Goal: Information Seeking & Learning: Learn about a topic

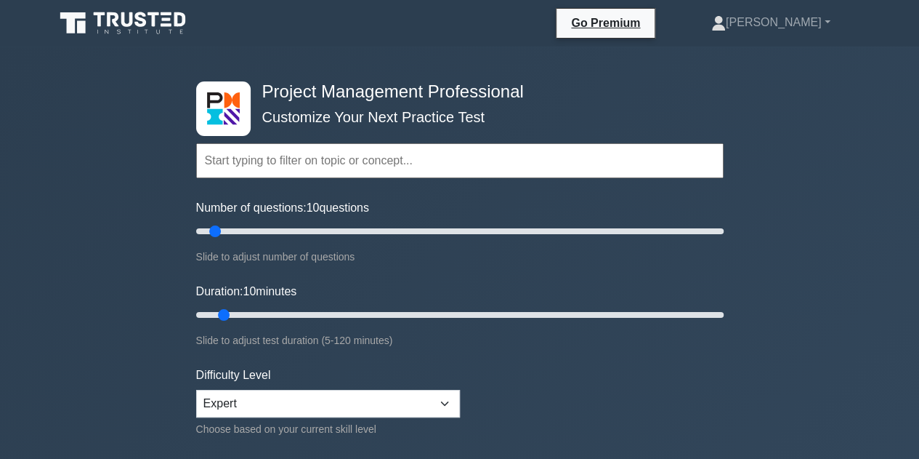
scroll to position [145, 0]
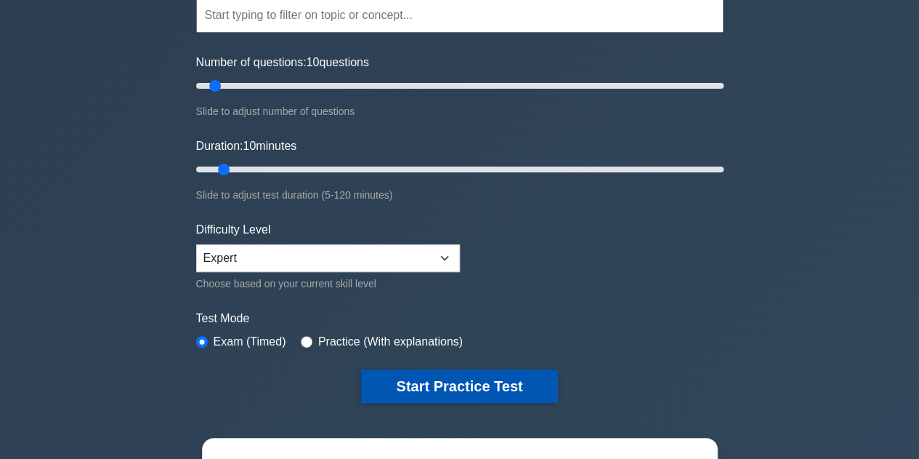
click at [408, 389] on button "Start Practice Test" at bounding box center [459, 385] width 196 height 33
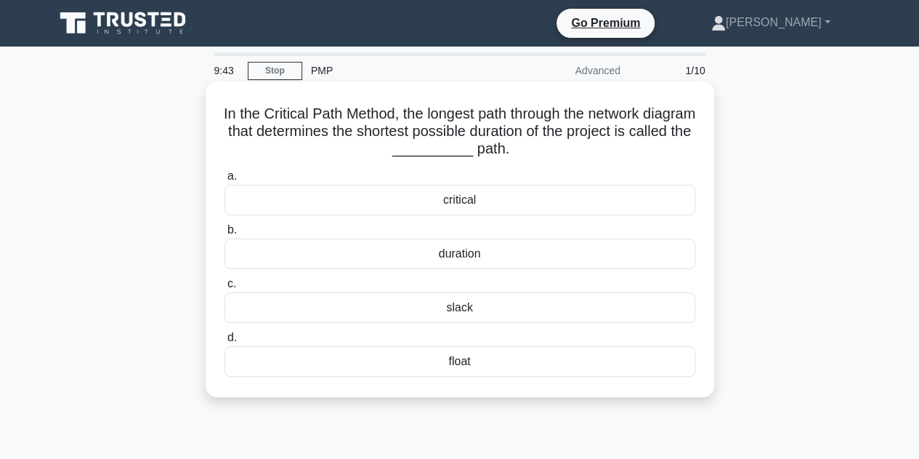
click at [433, 203] on div "critical" at bounding box center [460, 200] width 471 height 31
click at [225, 181] on input "a. critical" at bounding box center [225, 176] width 0 height 9
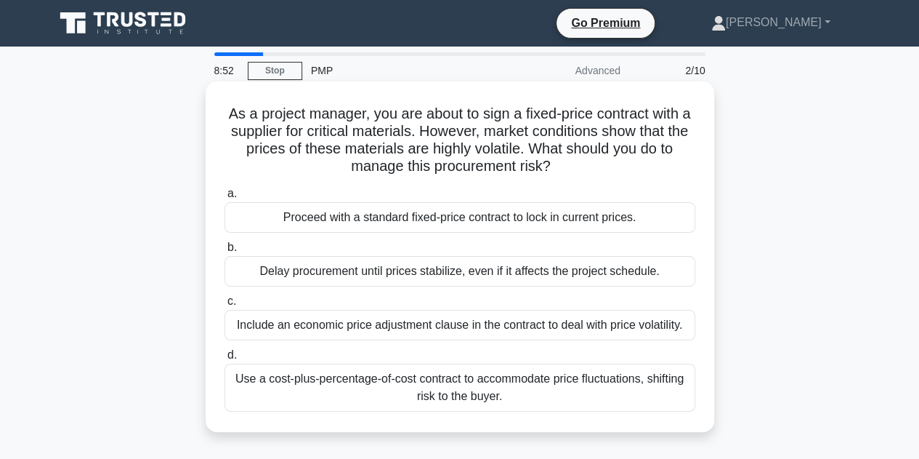
click at [502, 392] on div "Use a cost-plus-percentage-of-cost contract to accommodate price fluctuations, …" at bounding box center [460, 387] width 471 height 48
click at [225, 360] on input "d. Use a cost-plus-percentage-of-cost contract to accommodate price fluctuation…" at bounding box center [225, 354] width 0 height 9
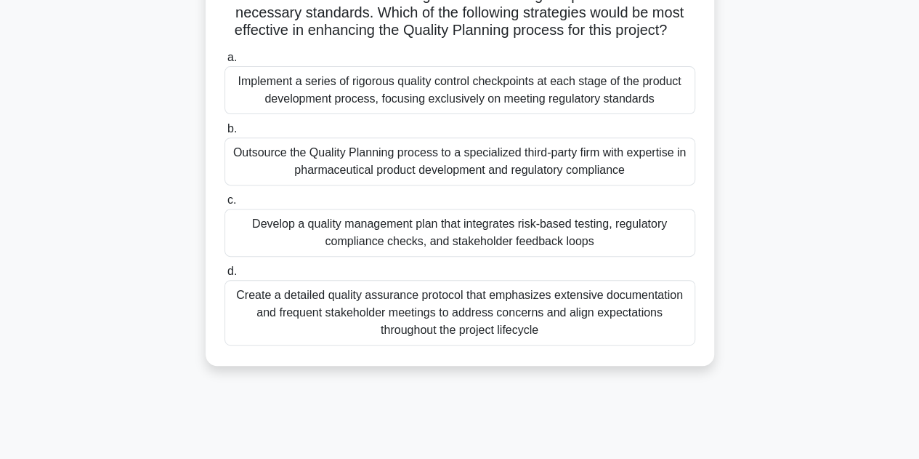
scroll to position [150, 0]
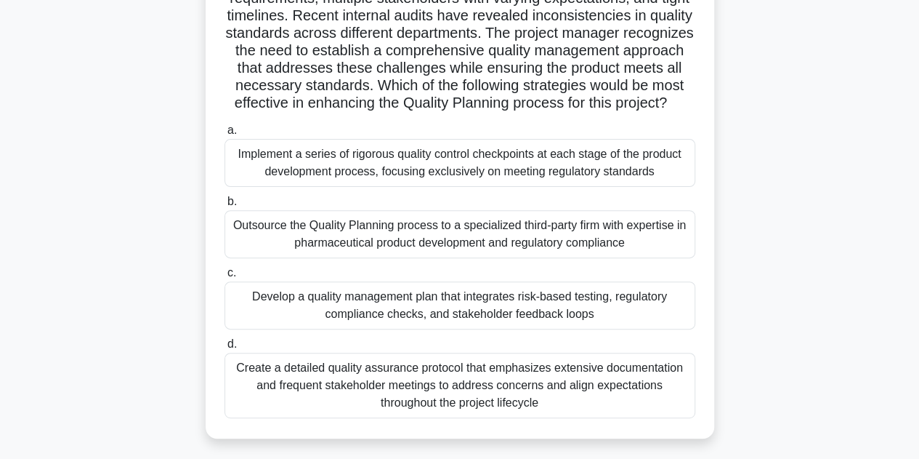
click at [468, 329] on div "Develop a quality management plan that integrates risk-based testing, regulator…" at bounding box center [460, 305] width 471 height 48
click at [225, 278] on input "c. Develop a quality management plan that integrates risk-based testing, regula…" at bounding box center [225, 272] width 0 height 9
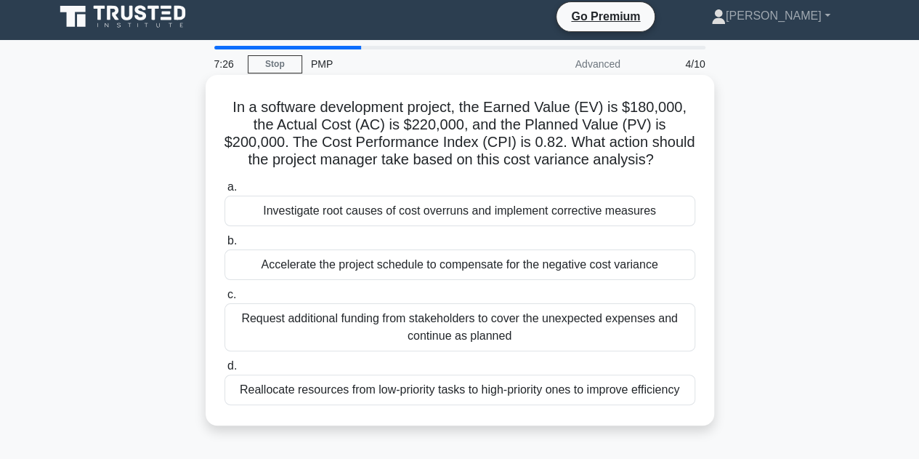
scroll to position [0, 0]
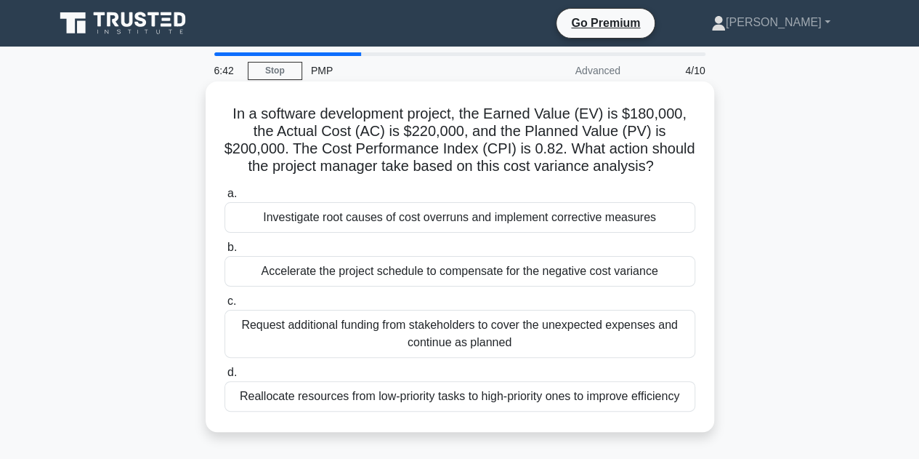
click at [408, 222] on div "Investigate root causes of cost overruns and implement corrective measures" at bounding box center [460, 217] width 471 height 31
click at [225, 198] on input "a. Investigate root causes of cost overruns and implement corrective measures" at bounding box center [225, 193] width 0 height 9
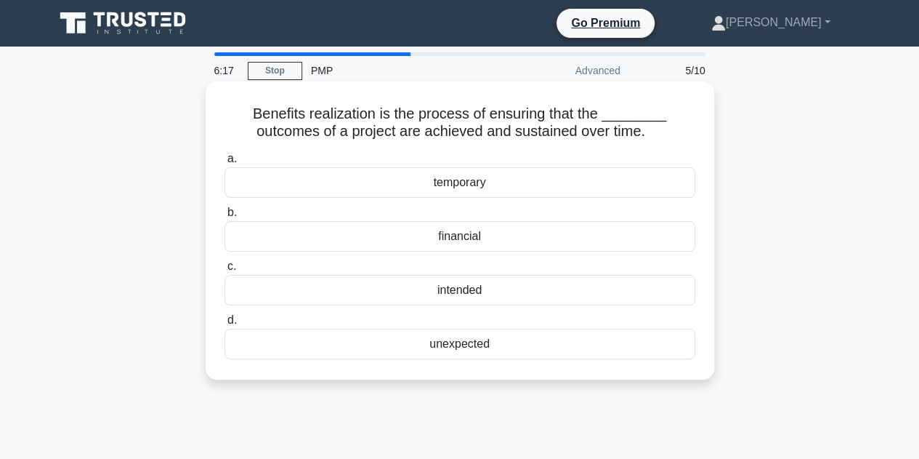
click at [427, 242] on div "financial" at bounding box center [460, 236] width 471 height 31
click at [225, 217] on input "b. financial" at bounding box center [225, 212] width 0 height 9
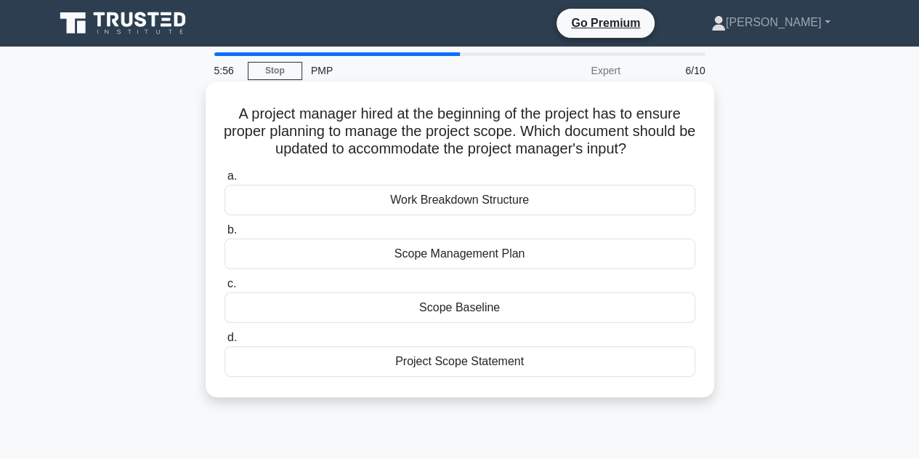
click at [439, 194] on div "Work Breakdown Structure" at bounding box center [460, 200] width 471 height 31
click at [225, 181] on input "a. Work Breakdown Structure" at bounding box center [225, 176] width 0 height 9
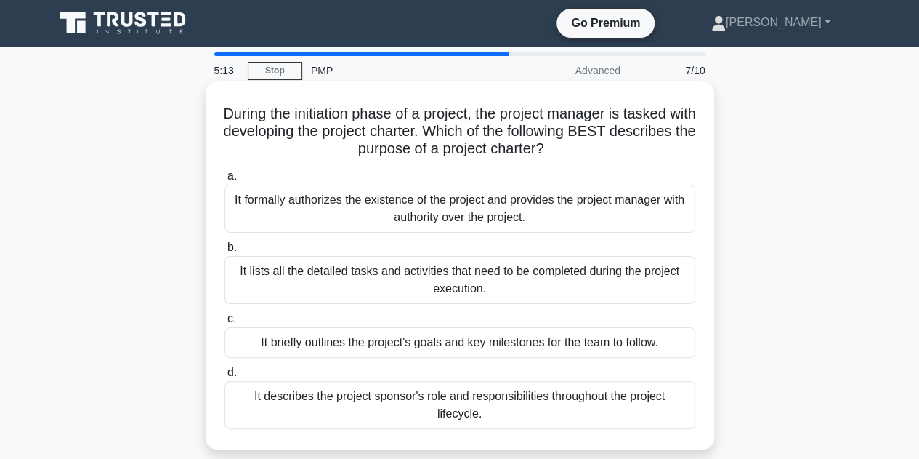
click at [451, 204] on div "It formally authorizes the existence of the project and provides the project ma…" at bounding box center [460, 209] width 471 height 48
click at [225, 181] on input "a. It formally authorizes the existence of the project and provides the project…" at bounding box center [225, 176] width 0 height 9
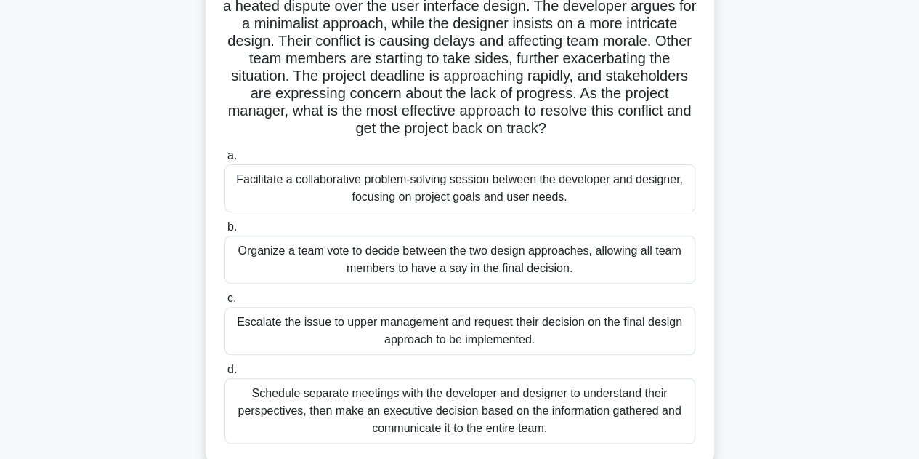
scroll to position [145, 0]
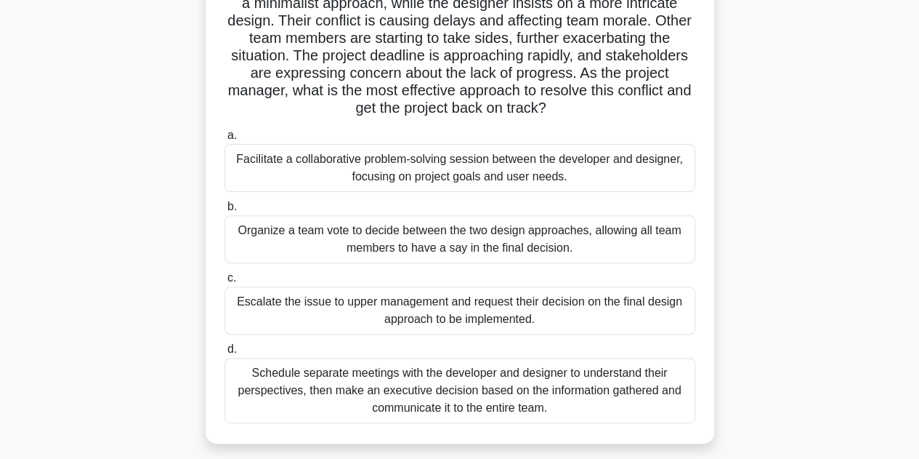
drag, startPoint x: 273, startPoint y: 156, endPoint x: 246, endPoint y: 158, distance: 27.0
drag, startPoint x: 246, startPoint y: 158, endPoint x: 677, endPoint y: 150, distance: 431.0
click at [677, 150] on div "Facilitate a collaborative problem-solving session between the developer and de…" at bounding box center [460, 168] width 471 height 48
click at [225, 140] on input "a. Facilitate a collaborative problem-solving session between the developer and…" at bounding box center [225, 135] width 0 height 9
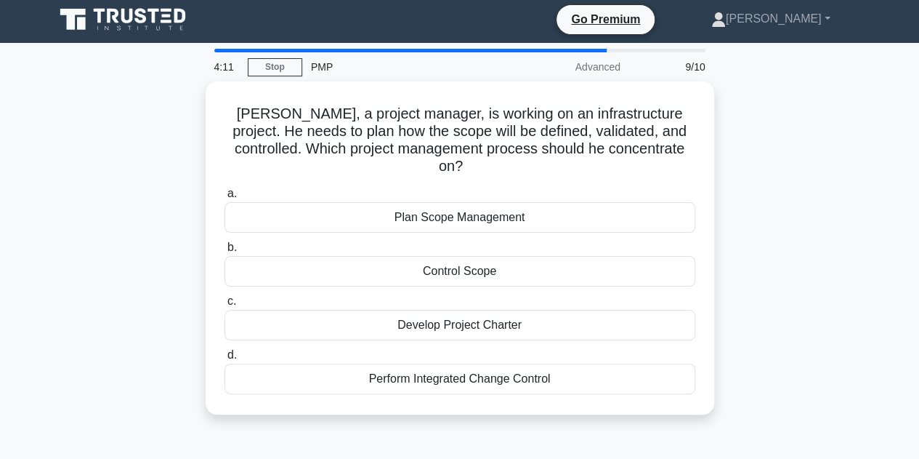
scroll to position [0, 0]
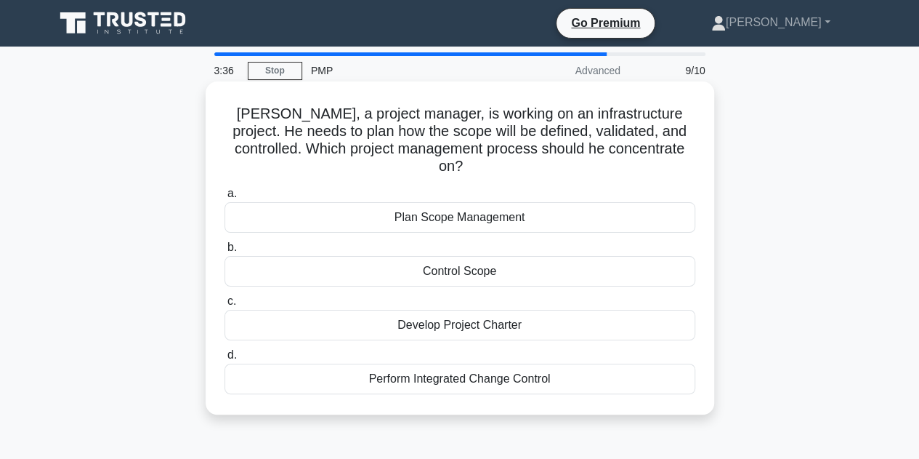
click at [374, 209] on div "Plan Scope Management" at bounding box center [460, 217] width 471 height 31
click at [225, 198] on input "a. Plan Scope Management" at bounding box center [225, 193] width 0 height 9
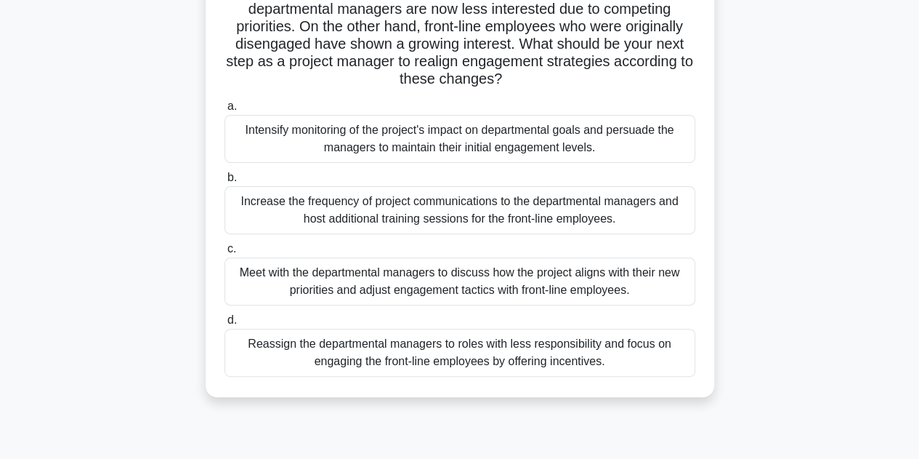
scroll to position [145, 0]
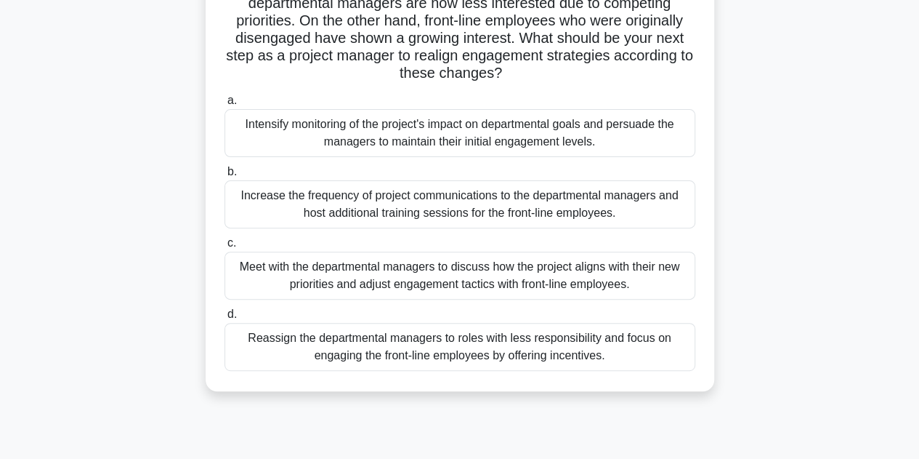
click at [483, 276] on div "Meet with the departmental managers to discuss how the project aligns with thei…" at bounding box center [460, 275] width 471 height 48
click at [225, 248] on input "c. Meet with the departmental managers to discuss how the project aligns with t…" at bounding box center [225, 242] width 0 height 9
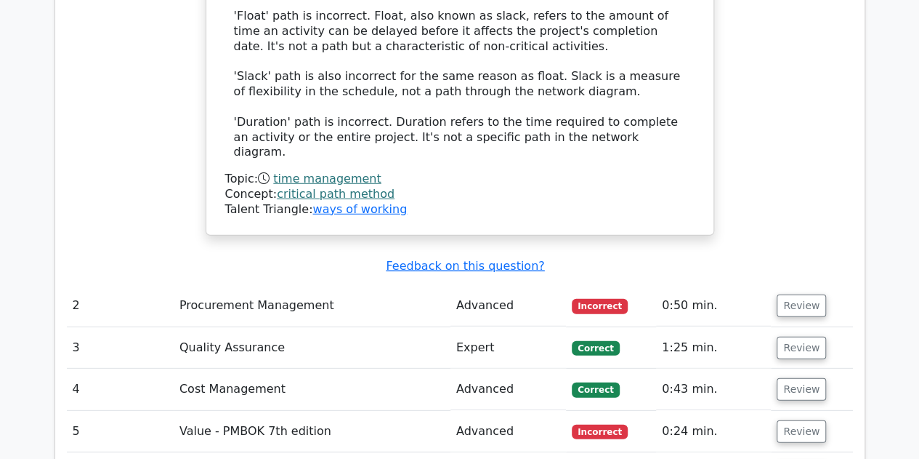
scroll to position [1962, 0]
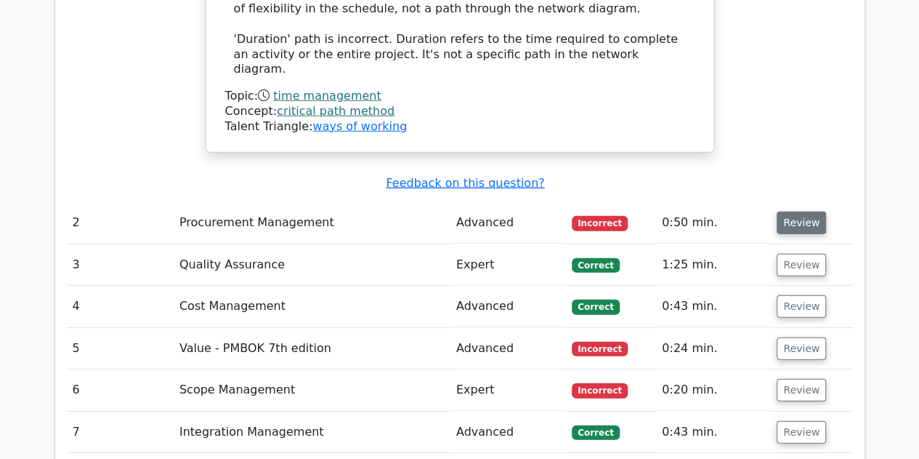
click at [794, 211] on button "Review" at bounding box center [801, 222] width 49 height 23
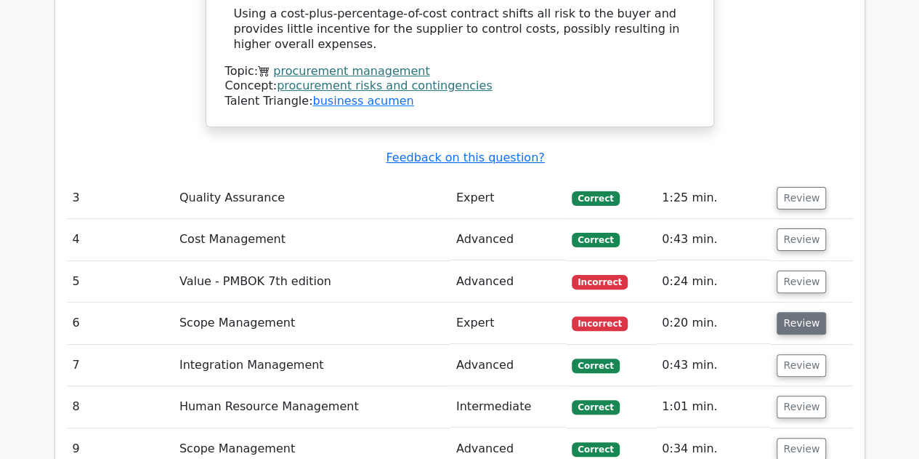
scroll to position [2834, 0]
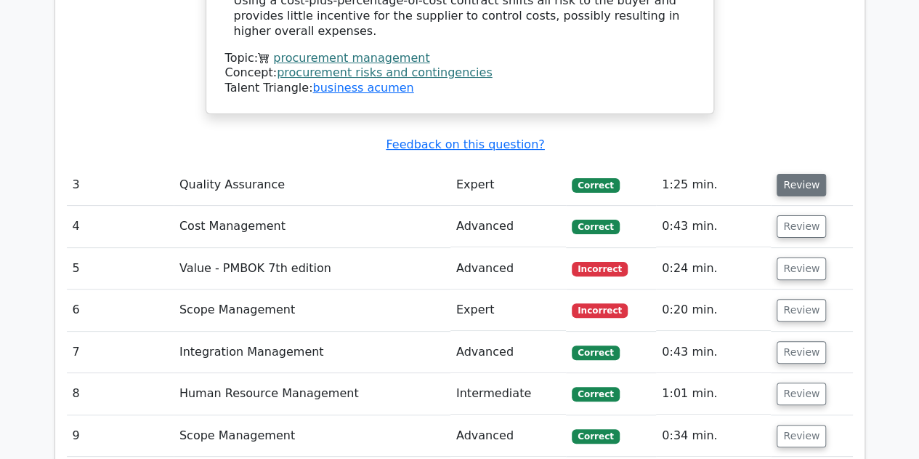
click at [810, 174] on button "Review" at bounding box center [801, 185] width 49 height 23
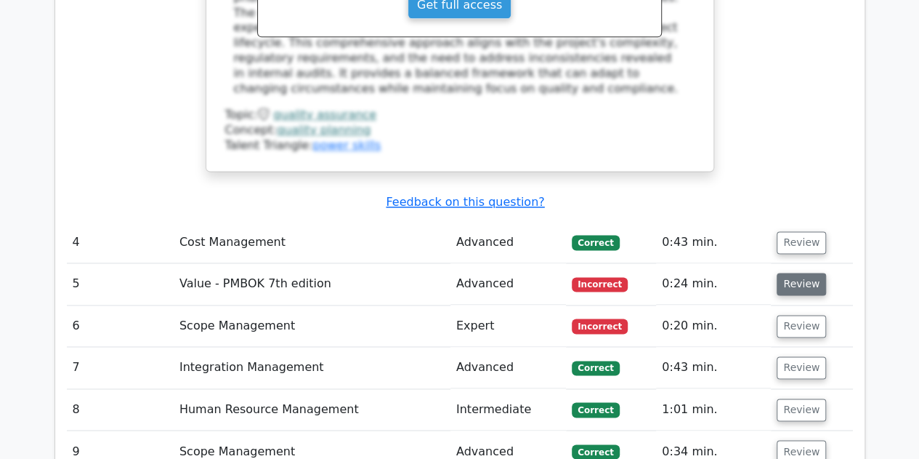
scroll to position [3706, 0]
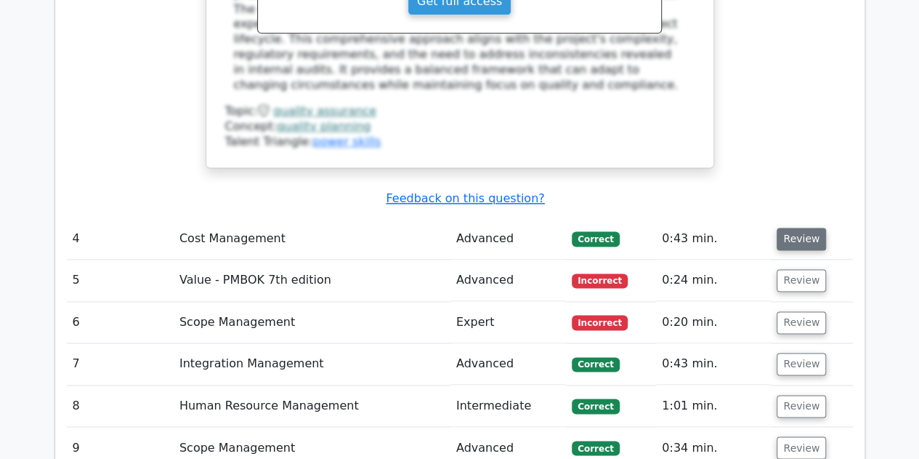
click at [799, 227] on button "Review" at bounding box center [801, 238] width 49 height 23
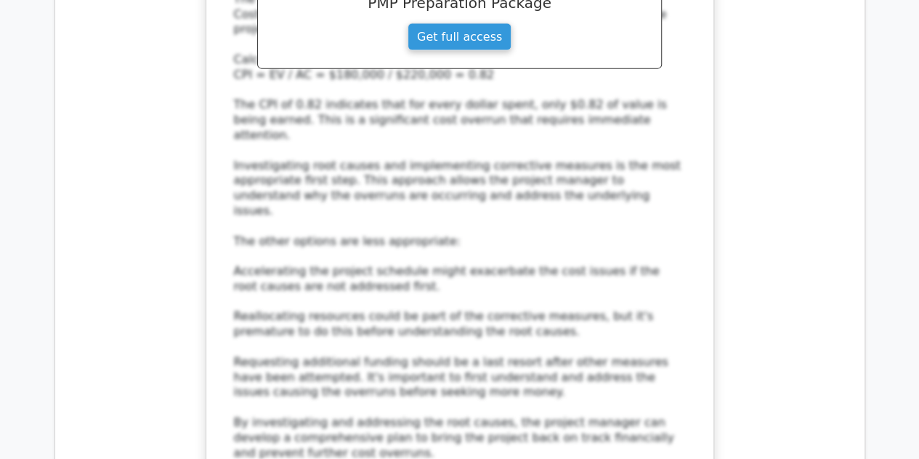
scroll to position [4579, 0]
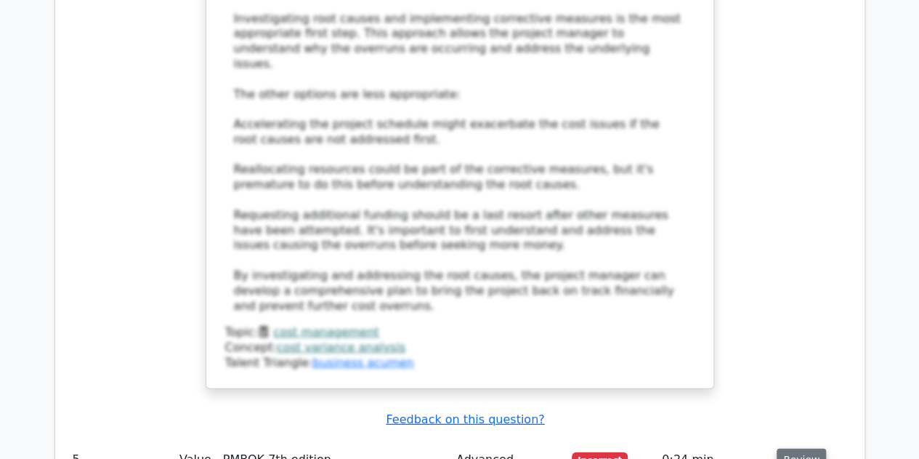
click at [782, 448] on button "Review" at bounding box center [801, 459] width 49 height 23
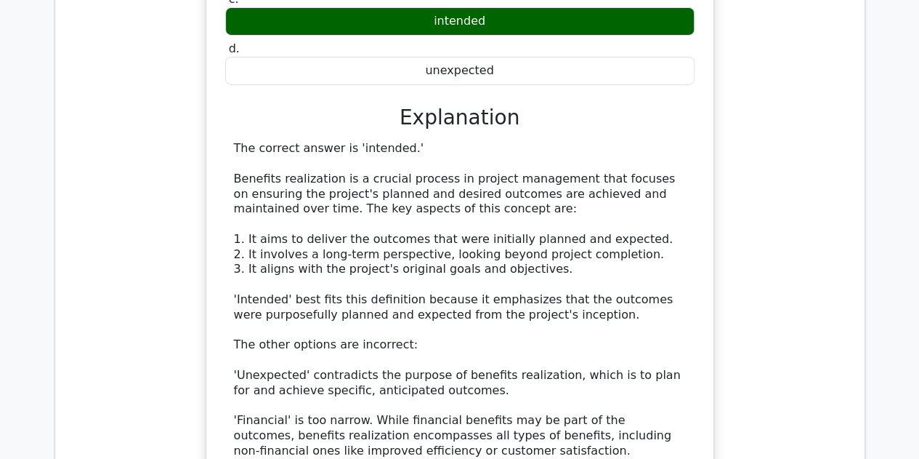
scroll to position [5451, 0]
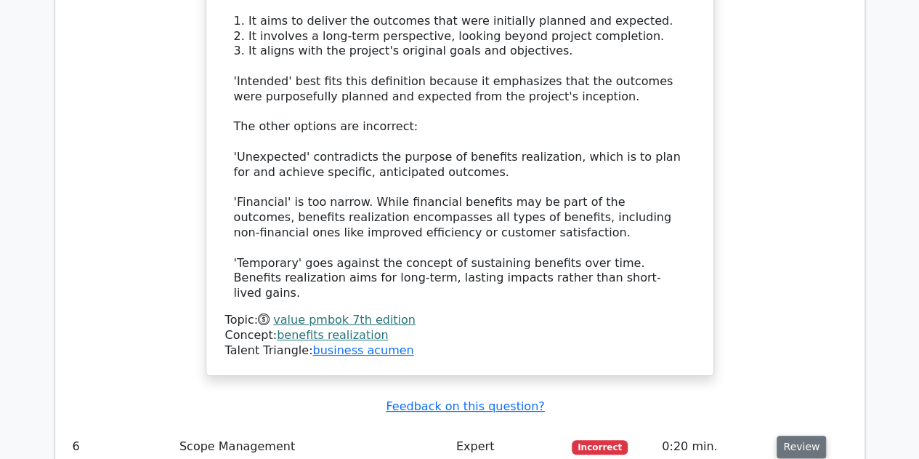
click at [782, 435] on button "Review" at bounding box center [801, 446] width 49 height 23
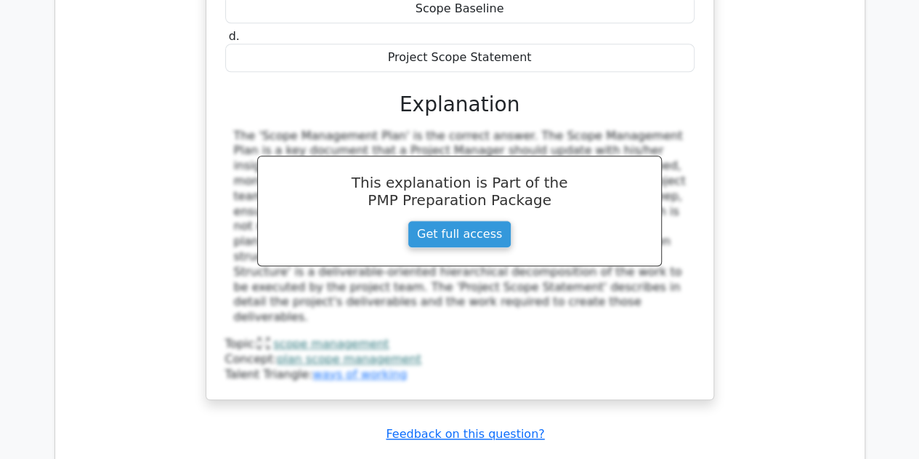
scroll to position [6177, 0]
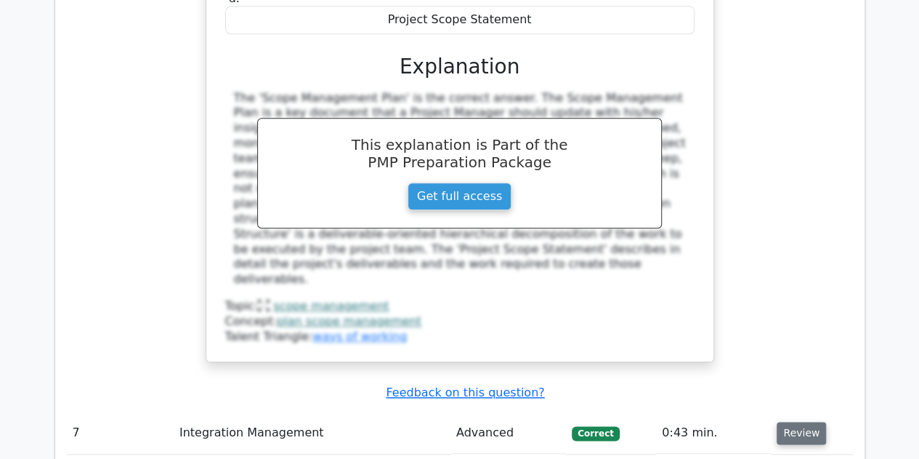
click at [805, 422] on button "Review" at bounding box center [801, 433] width 49 height 23
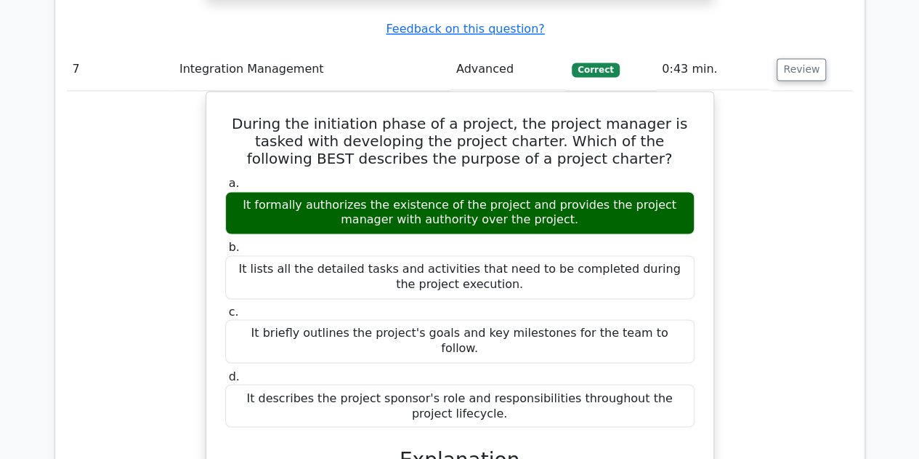
scroll to position [6904, 0]
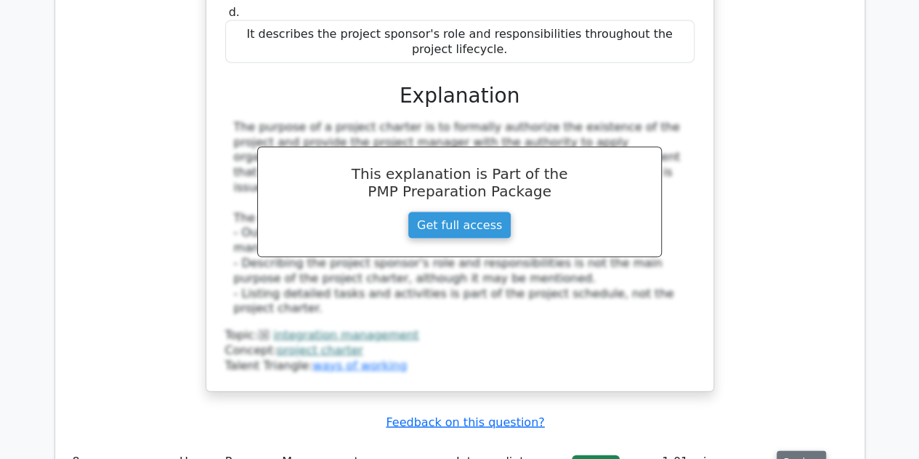
click at [791, 451] on button "Review" at bounding box center [801, 462] width 49 height 23
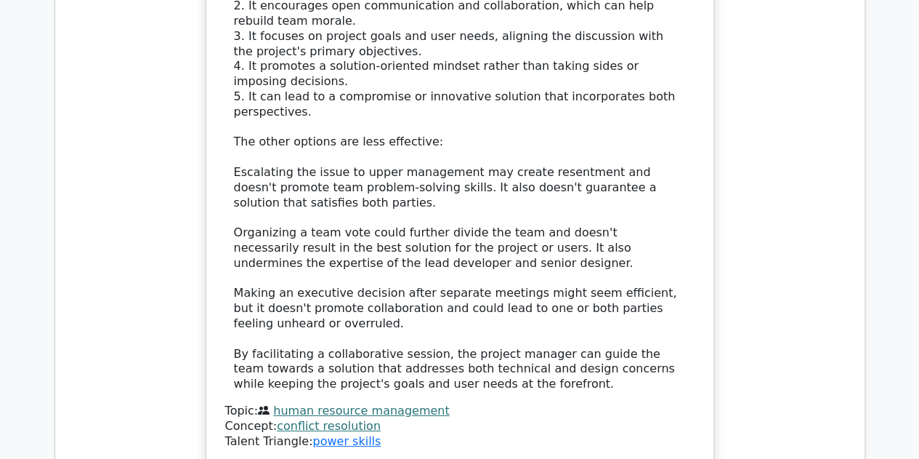
scroll to position [8140, 0]
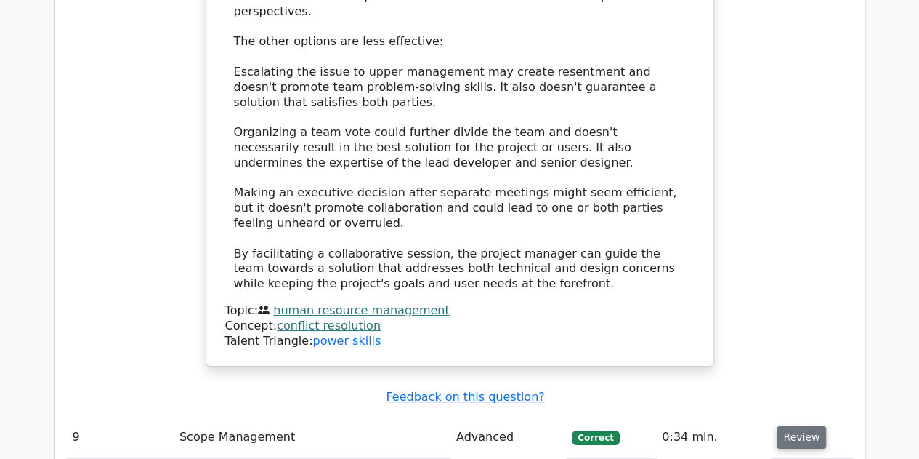
click at [799, 426] on button "Review" at bounding box center [801, 437] width 49 height 23
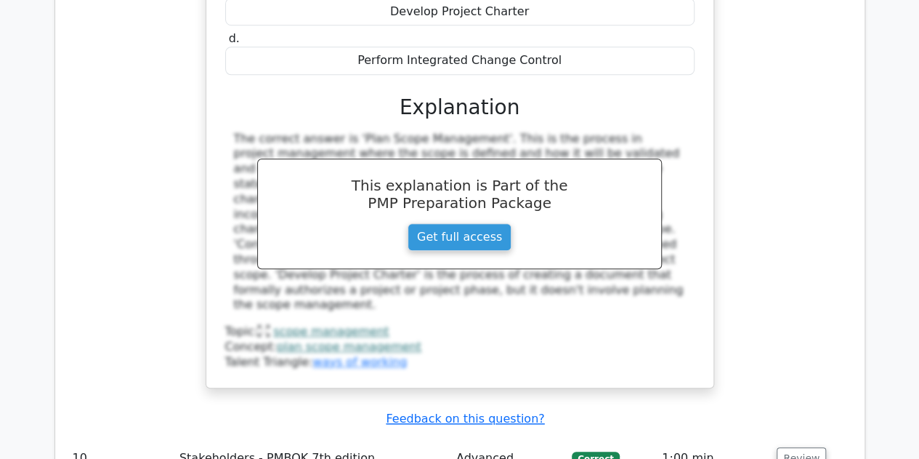
scroll to position [8794, 0]
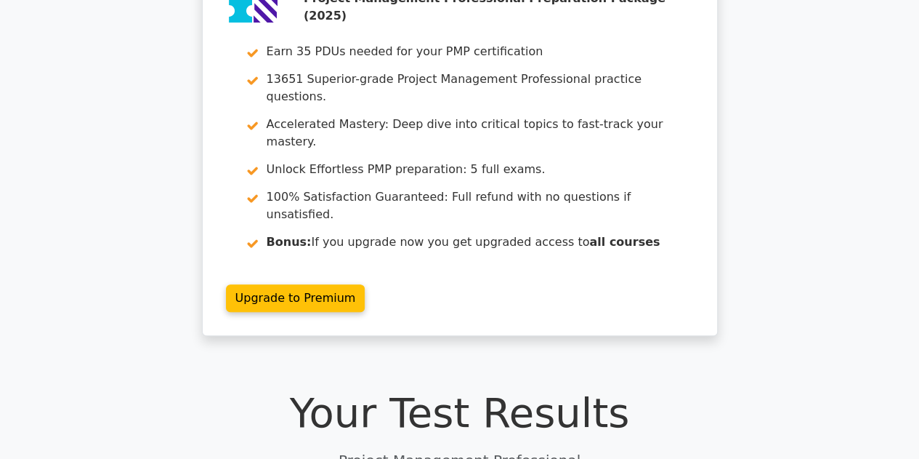
scroll to position [0, 0]
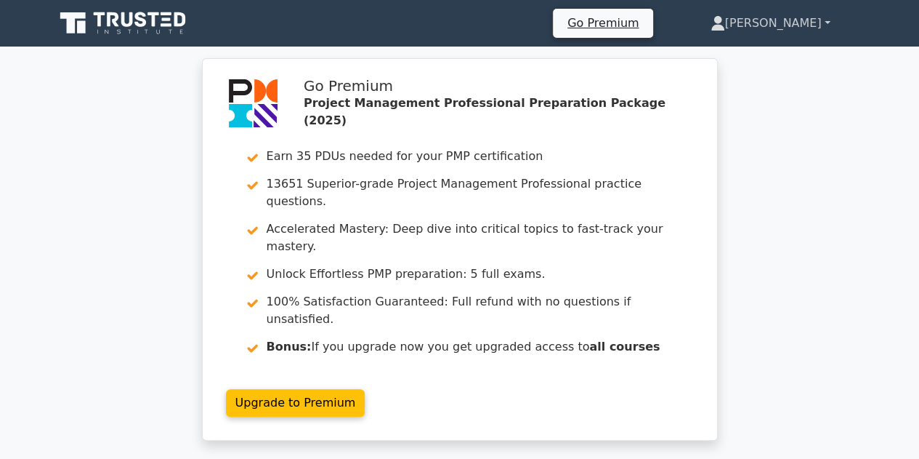
click at [805, 25] on link "[PERSON_NAME]" at bounding box center [771, 23] width 190 height 29
click at [770, 55] on link "Profile" at bounding box center [734, 57] width 115 height 23
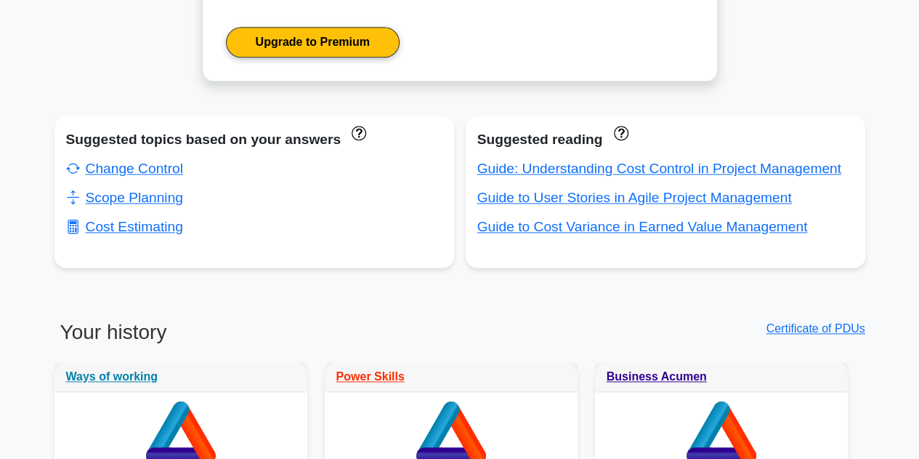
scroll to position [872, 0]
